Goal: Ask a question

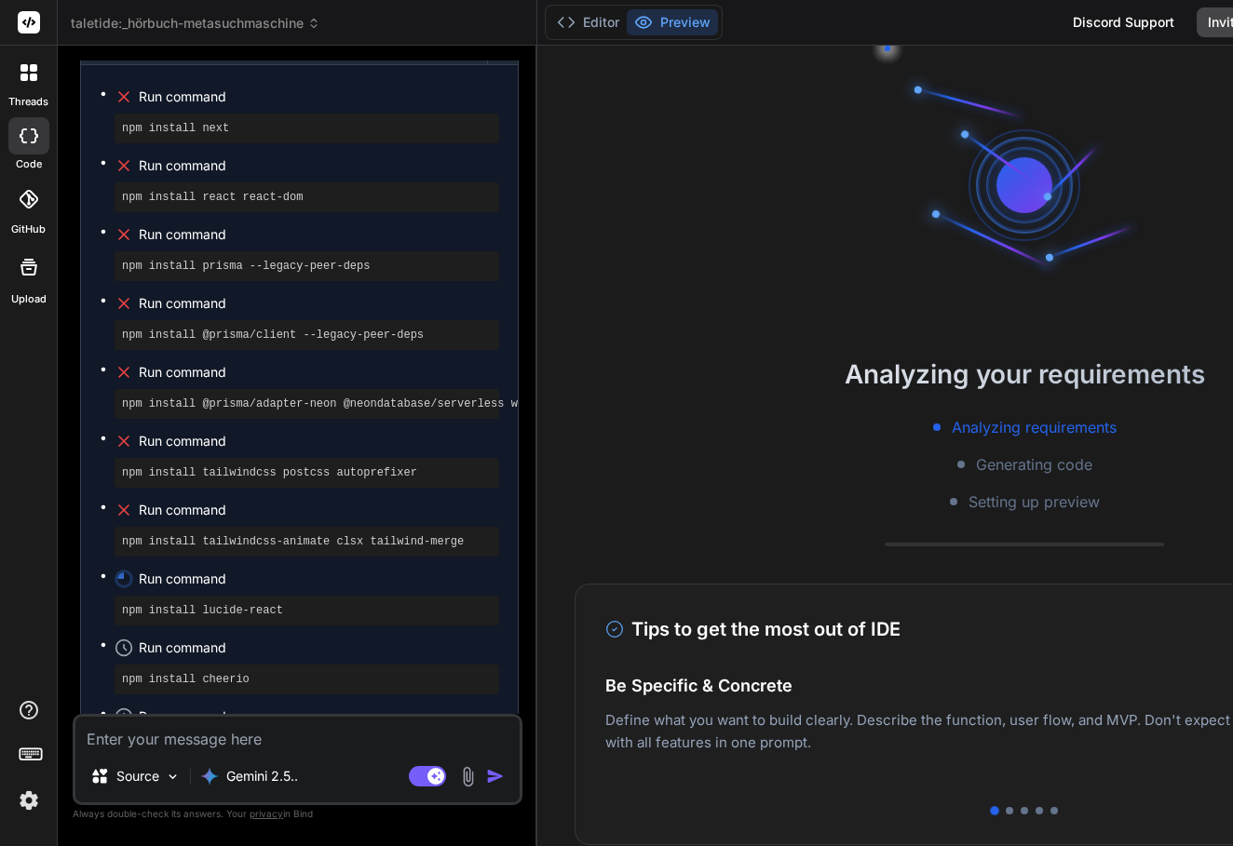
scroll to position [12261, 0]
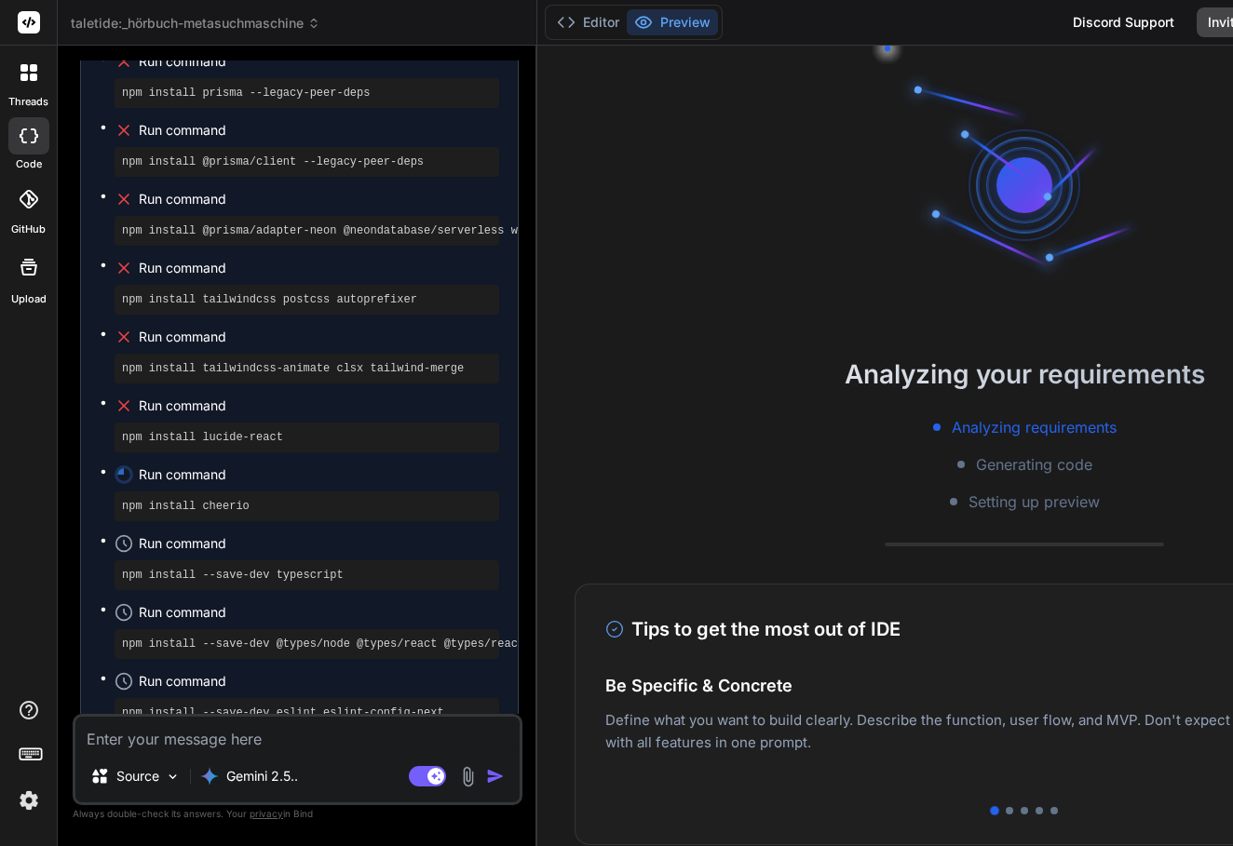
type textarea "x"
type textarea "ç"
type textarea "x"
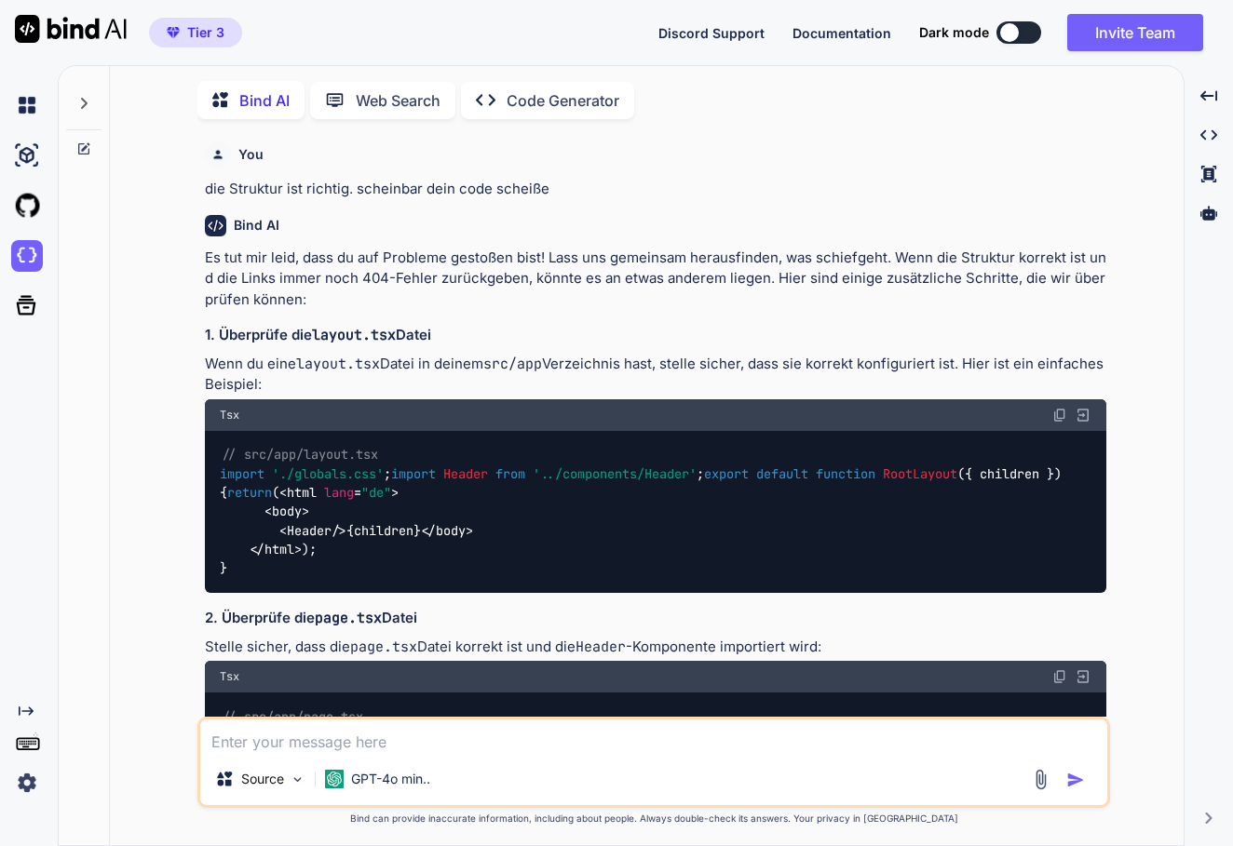
scroll to position [4537, 0]
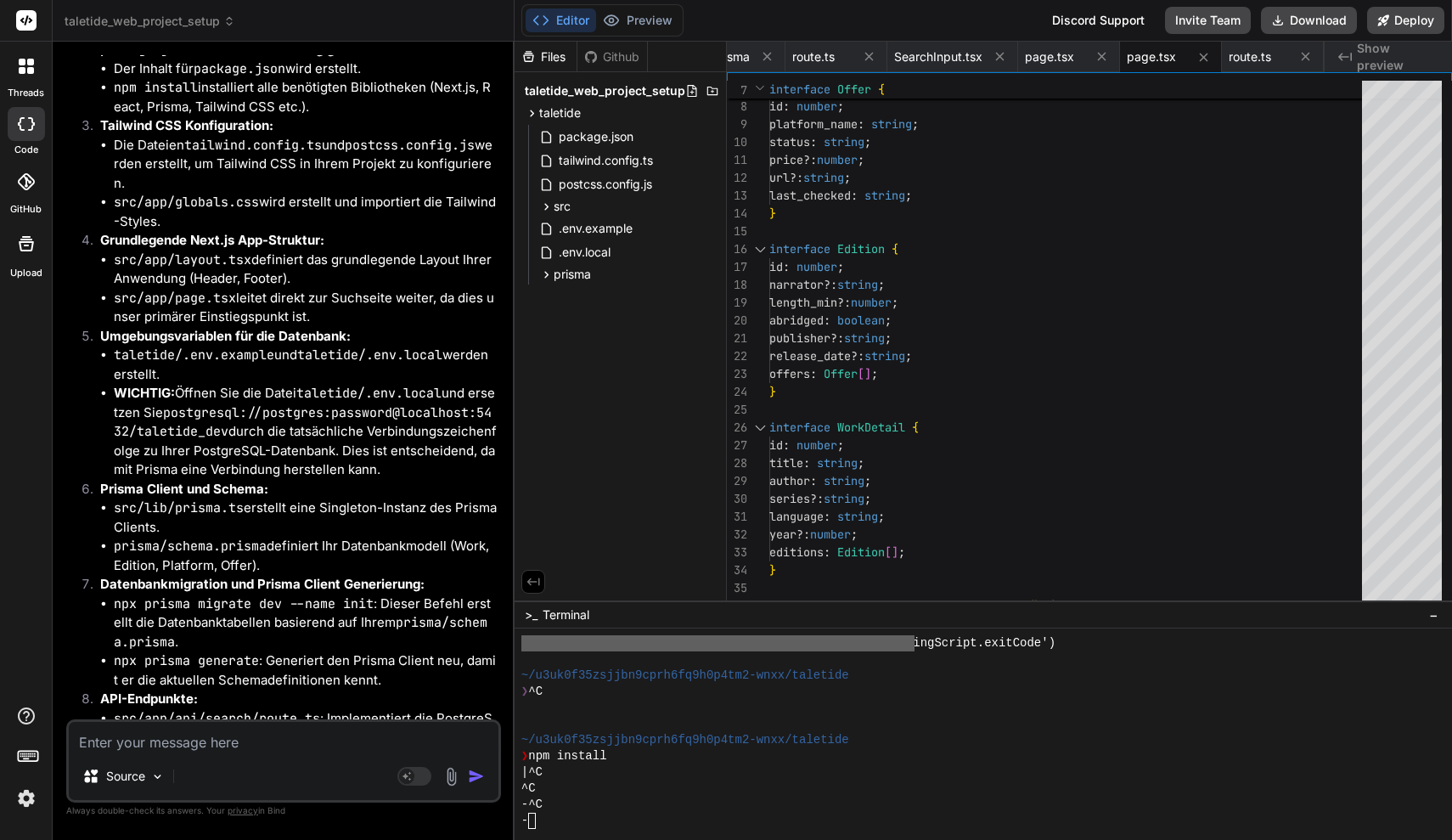
scroll to position [17516, 0]
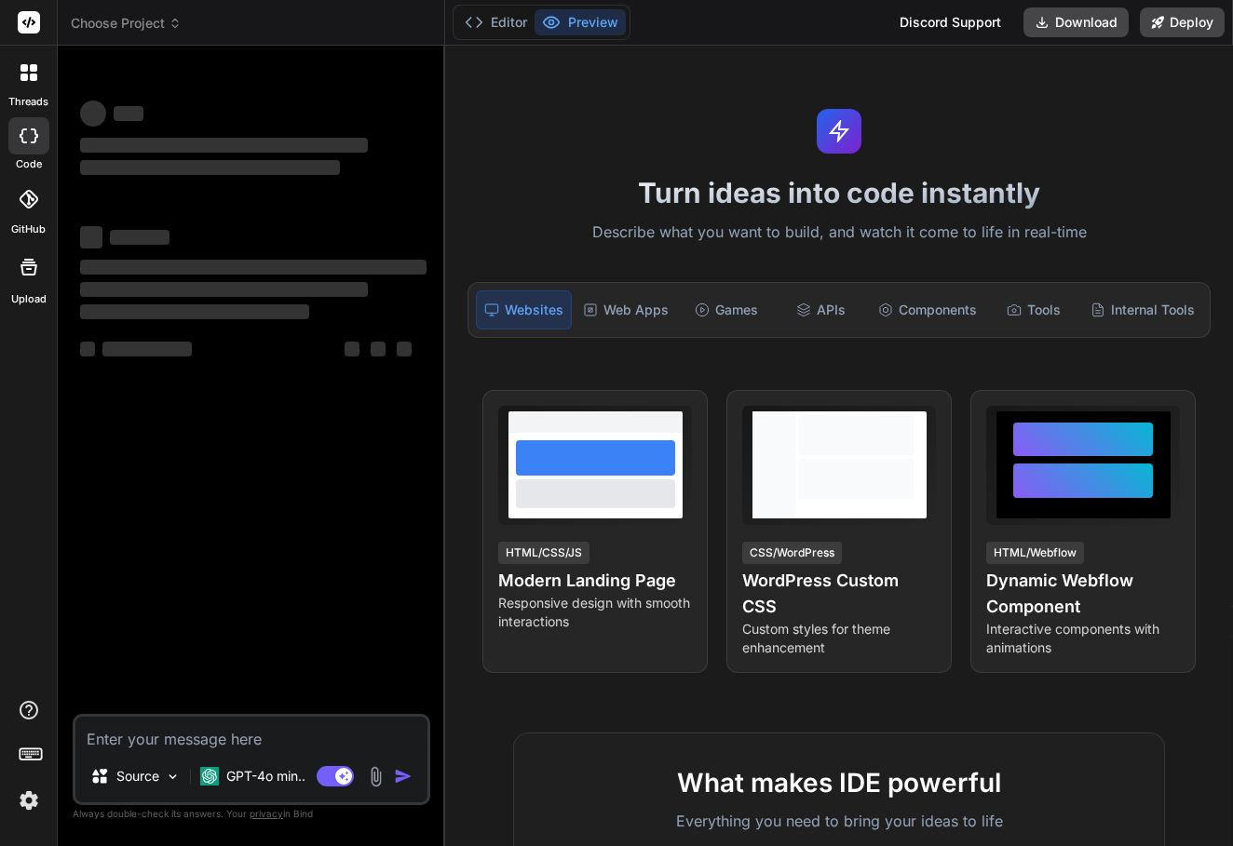
type textarea "x"
